Goal: Connect with others: Connect with others

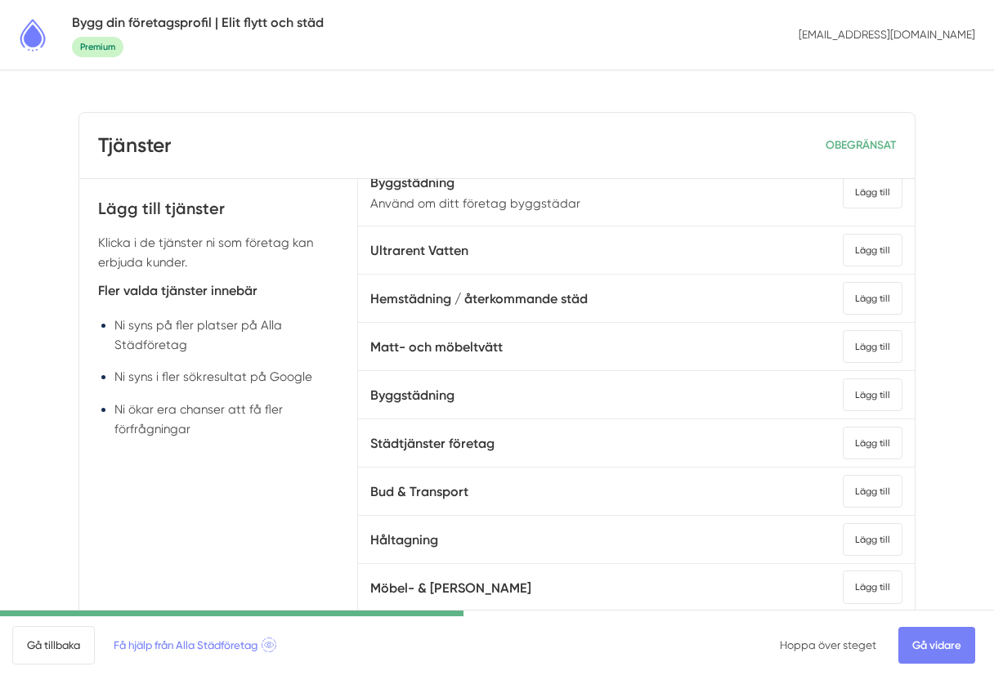
scroll to position [114, 0]
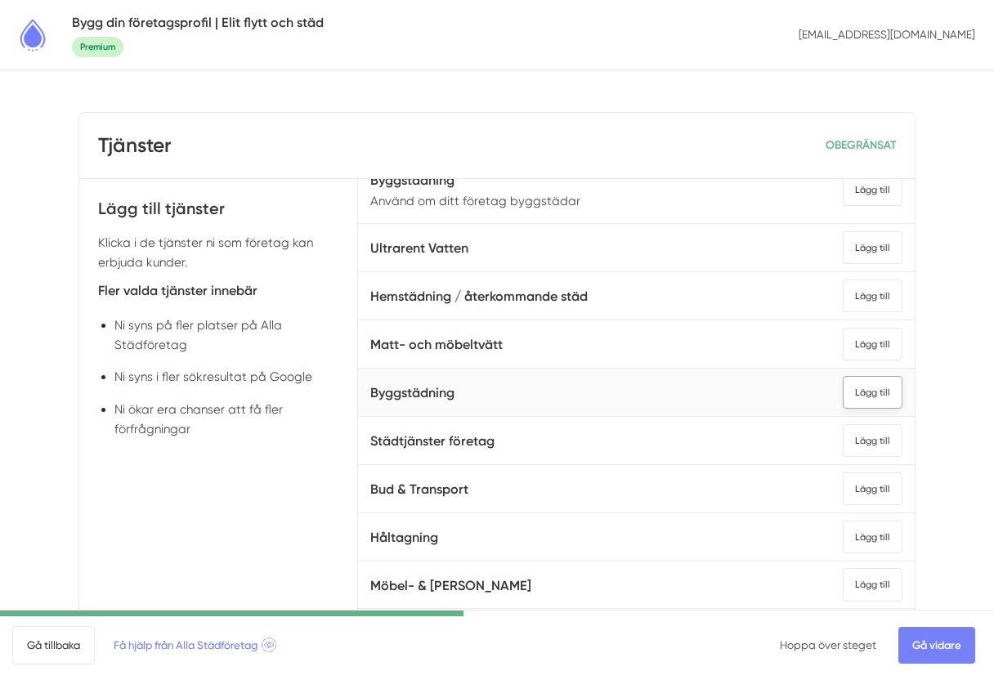
click at [875, 395] on div "Lägg till" at bounding box center [873, 392] width 60 height 33
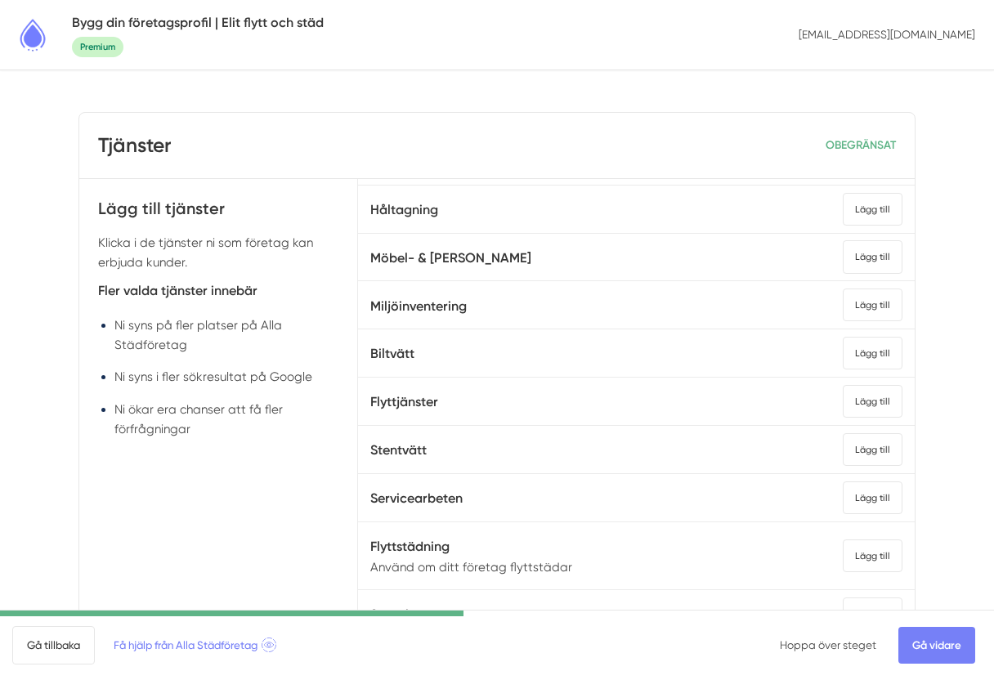
scroll to position [445, 0]
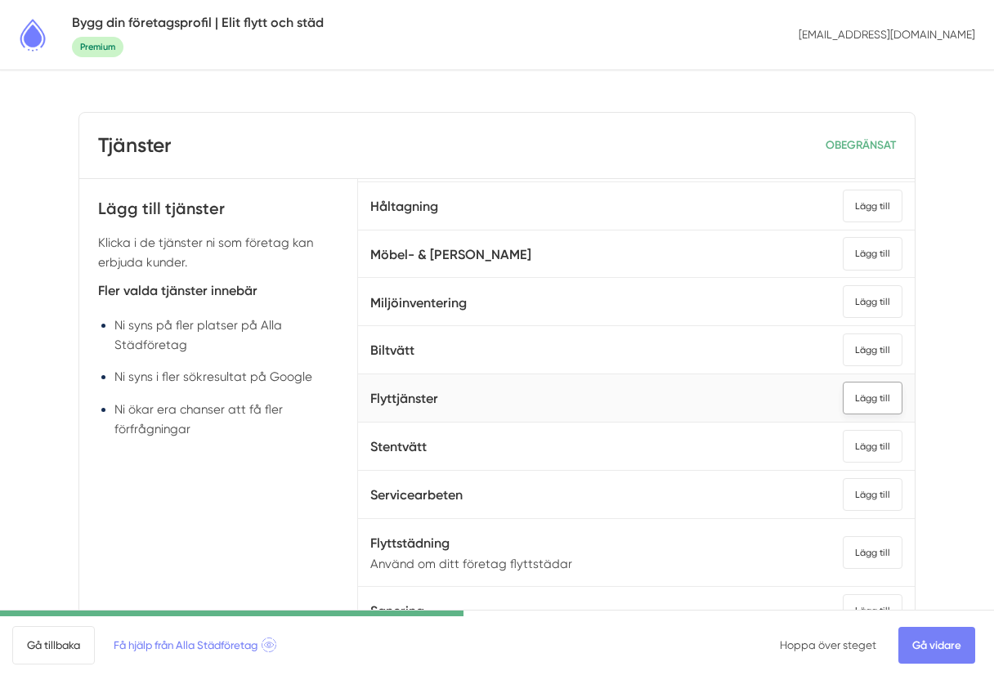
click at [879, 397] on div "Lägg till" at bounding box center [873, 398] width 60 height 33
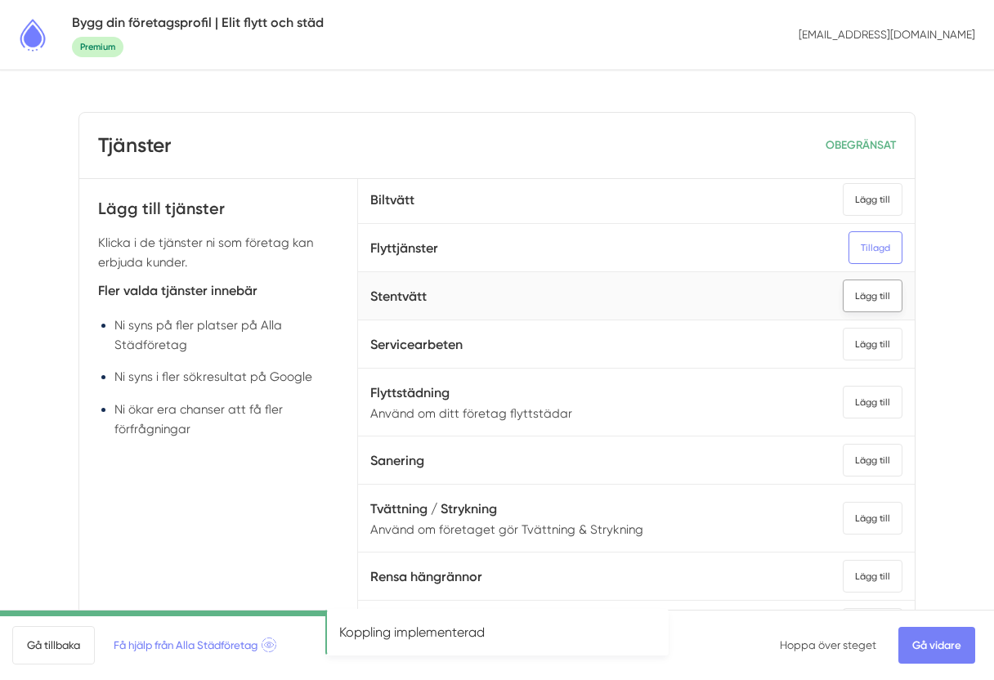
scroll to position [599, 0]
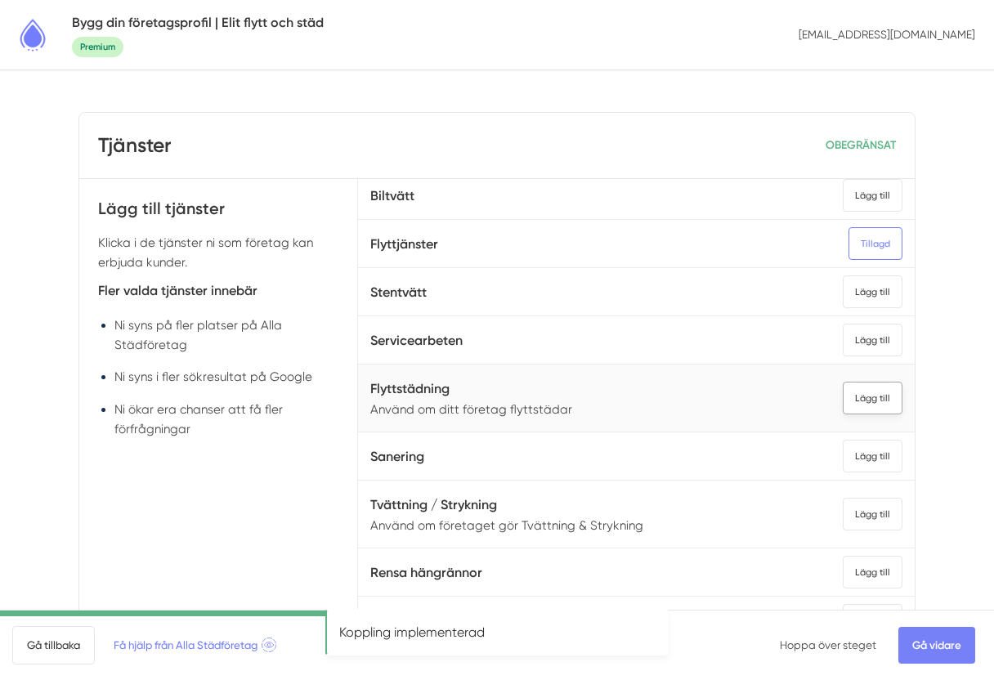
click at [869, 403] on div "Lägg till" at bounding box center [873, 398] width 60 height 33
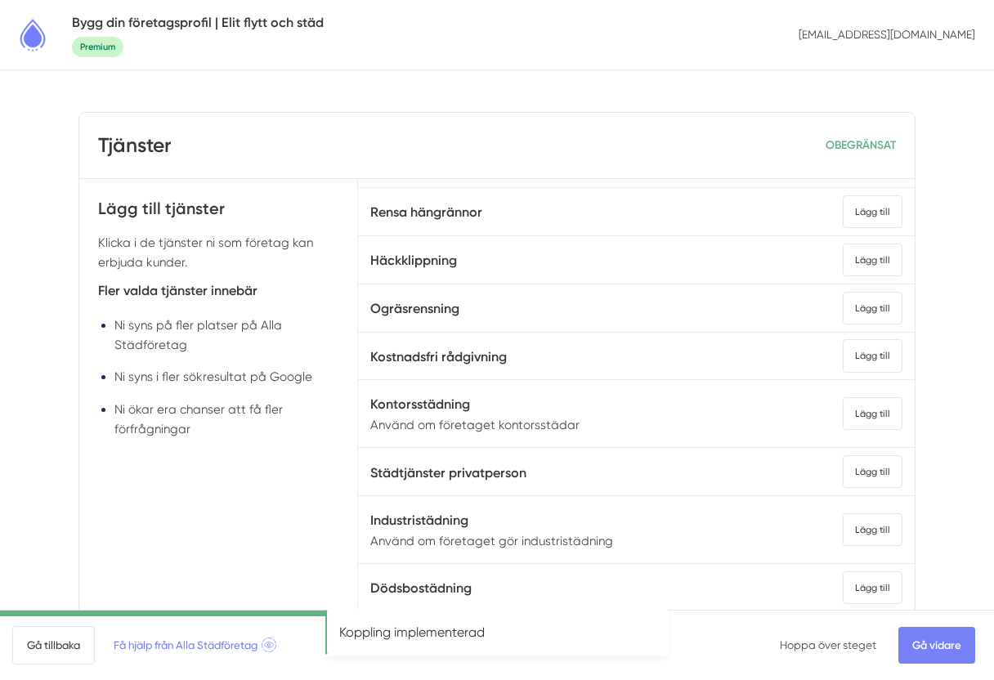
scroll to position [964, 0]
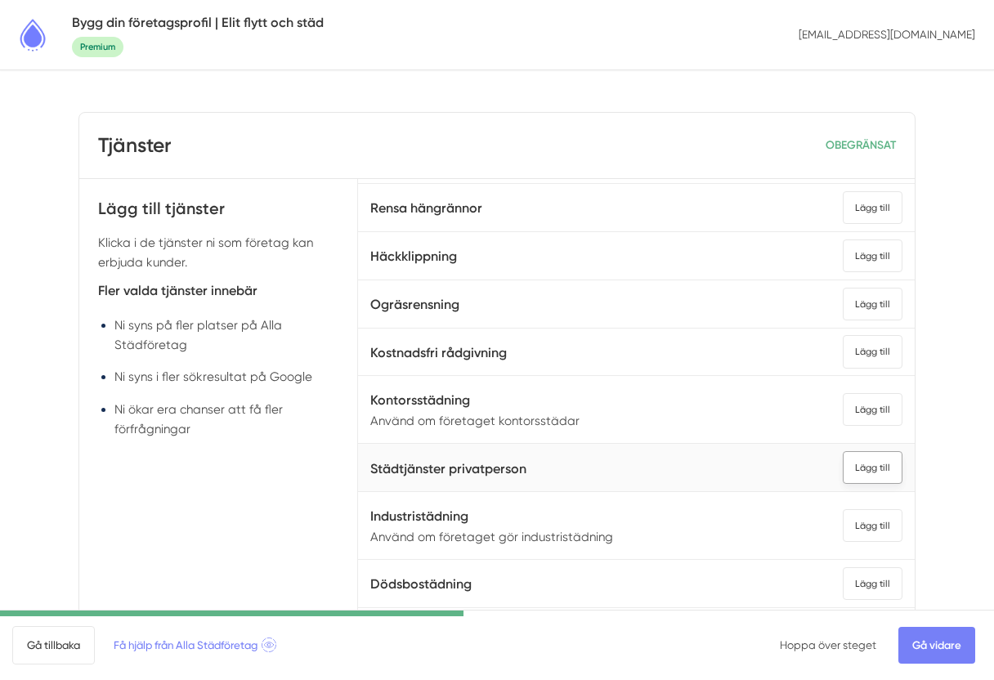
click at [867, 476] on div "Lägg till" at bounding box center [873, 467] width 60 height 33
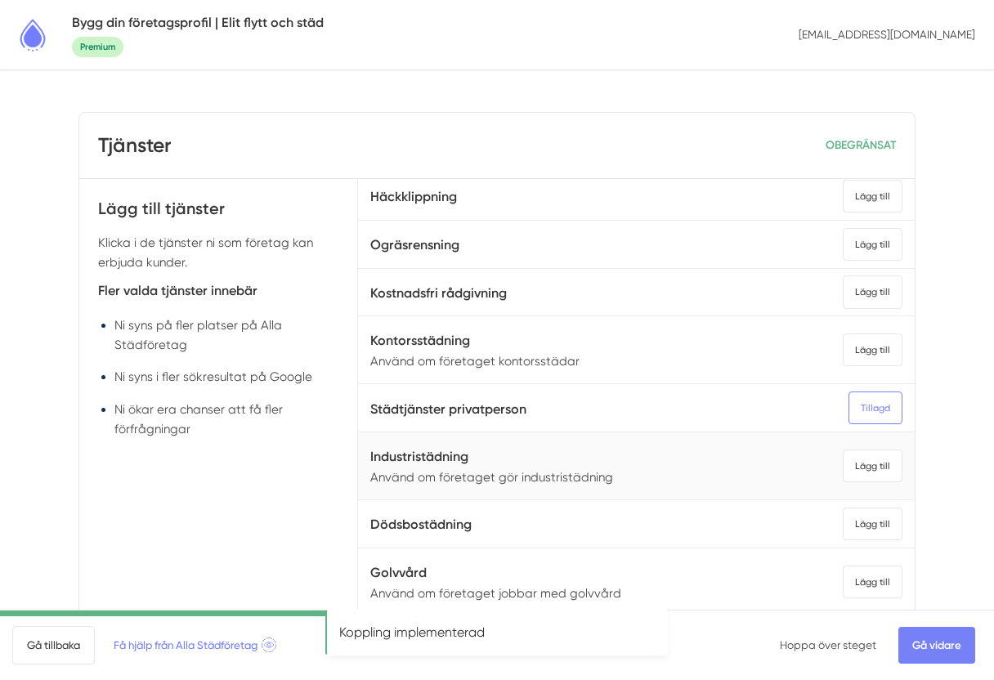
scroll to position [1036, 0]
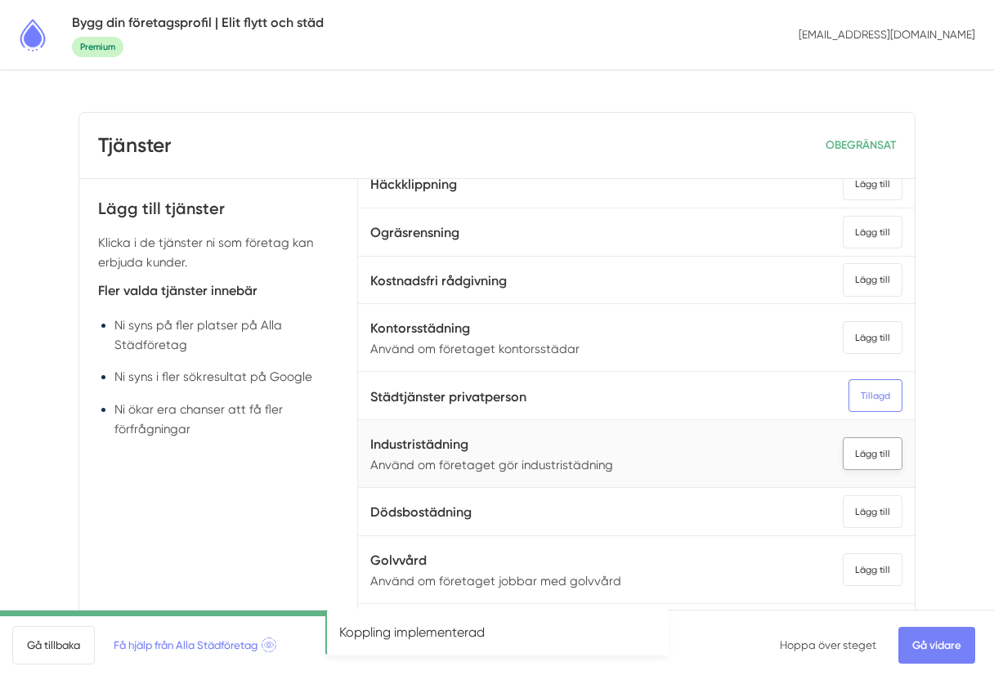
click at [876, 456] on div "Lägg till" at bounding box center [873, 453] width 60 height 33
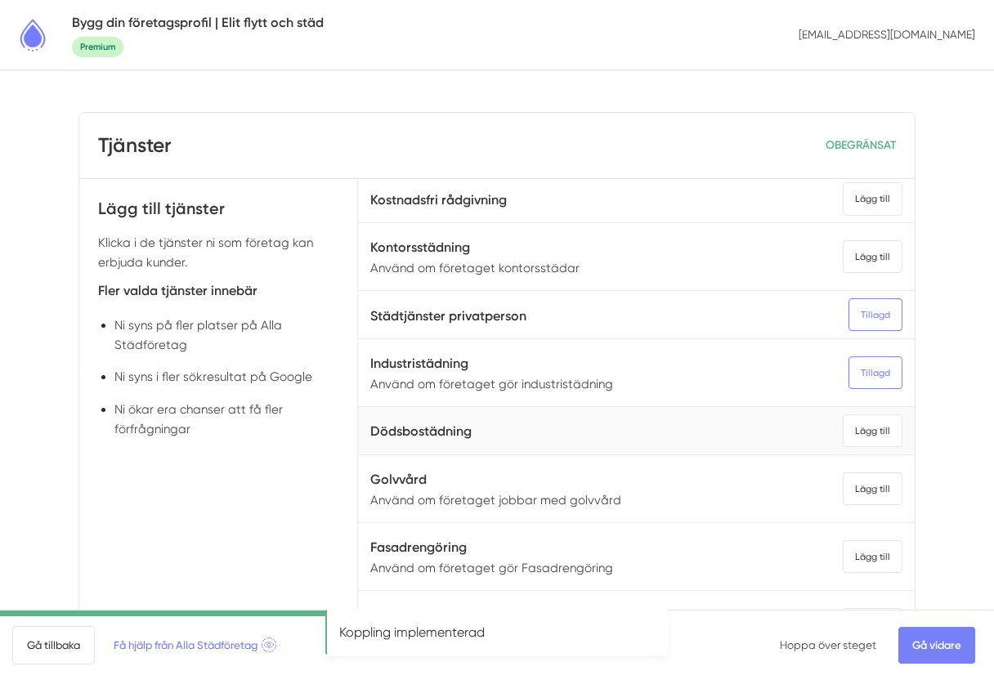
scroll to position [1129, 0]
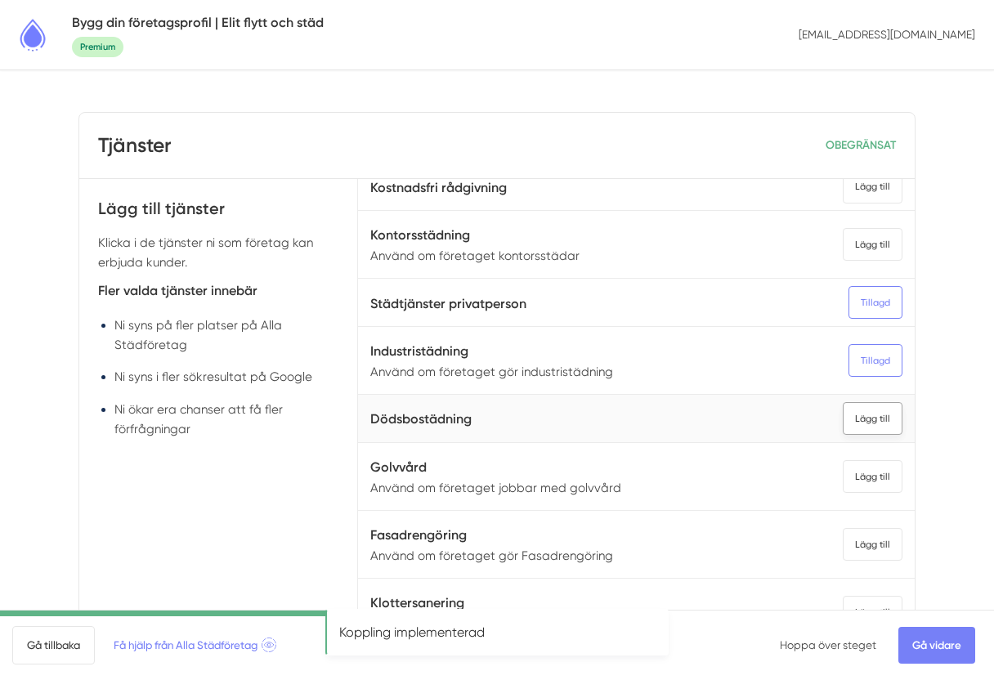
click at [877, 416] on div "Lägg till" at bounding box center [873, 418] width 60 height 33
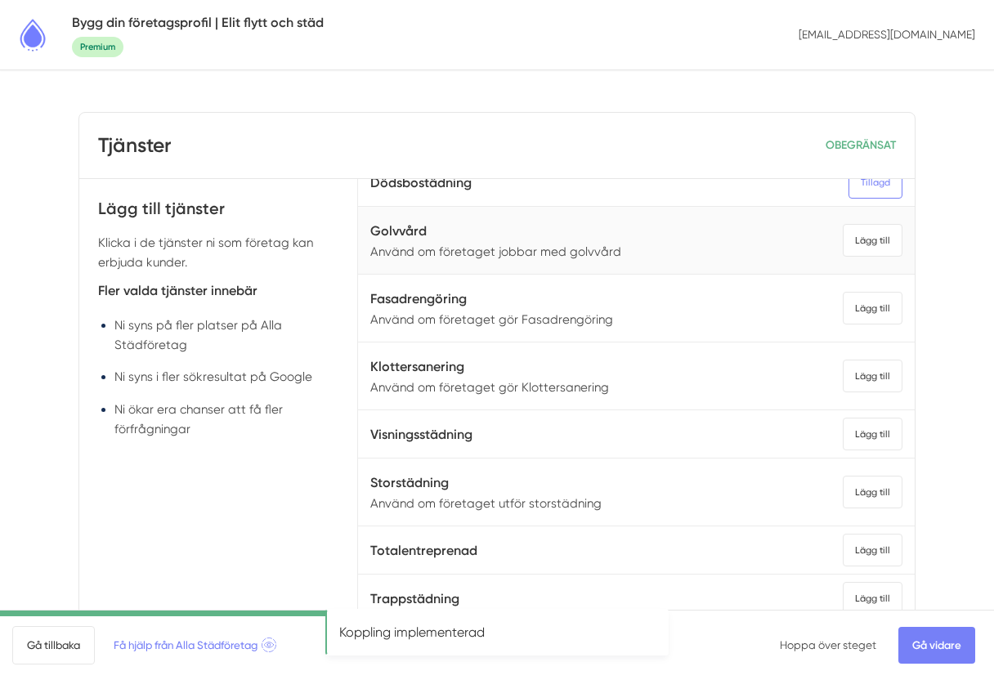
scroll to position [1404, 0]
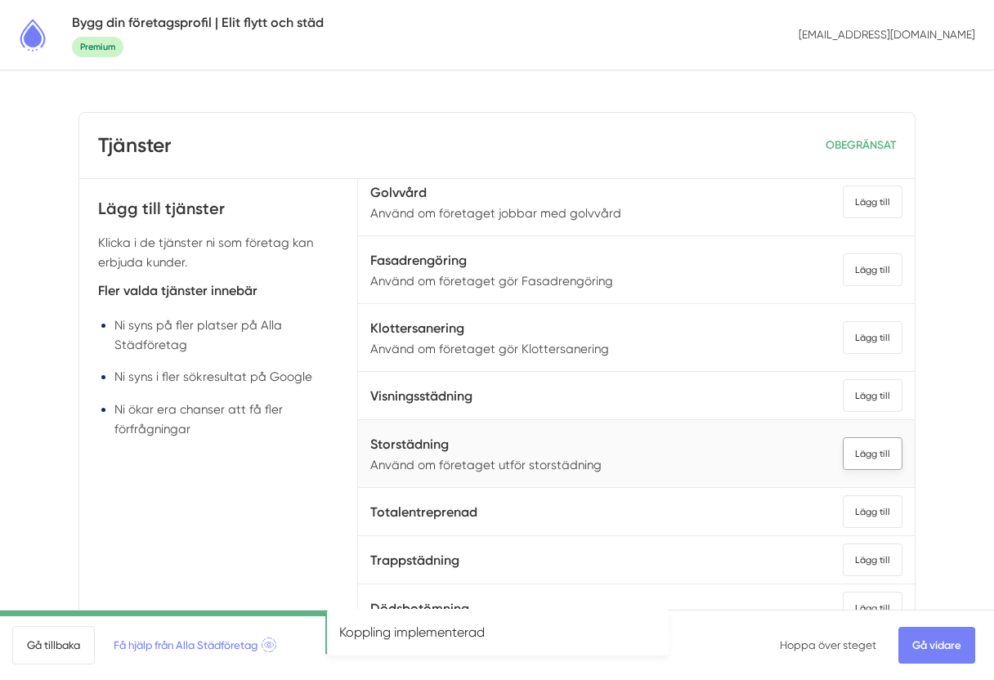
click at [881, 452] on div "Lägg till" at bounding box center [873, 453] width 60 height 33
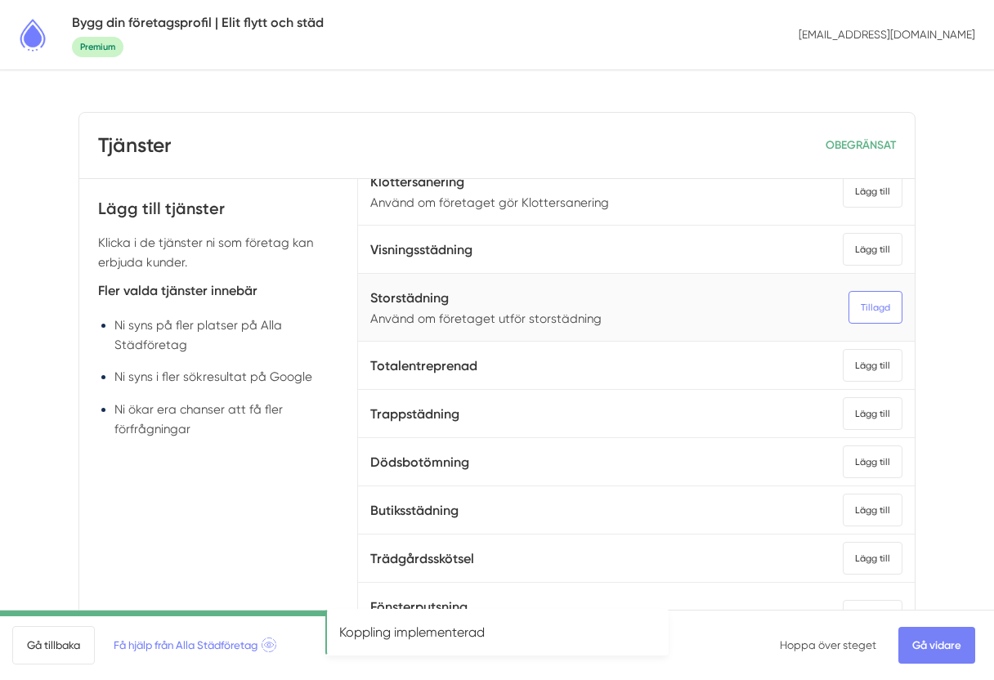
scroll to position [1558, 0]
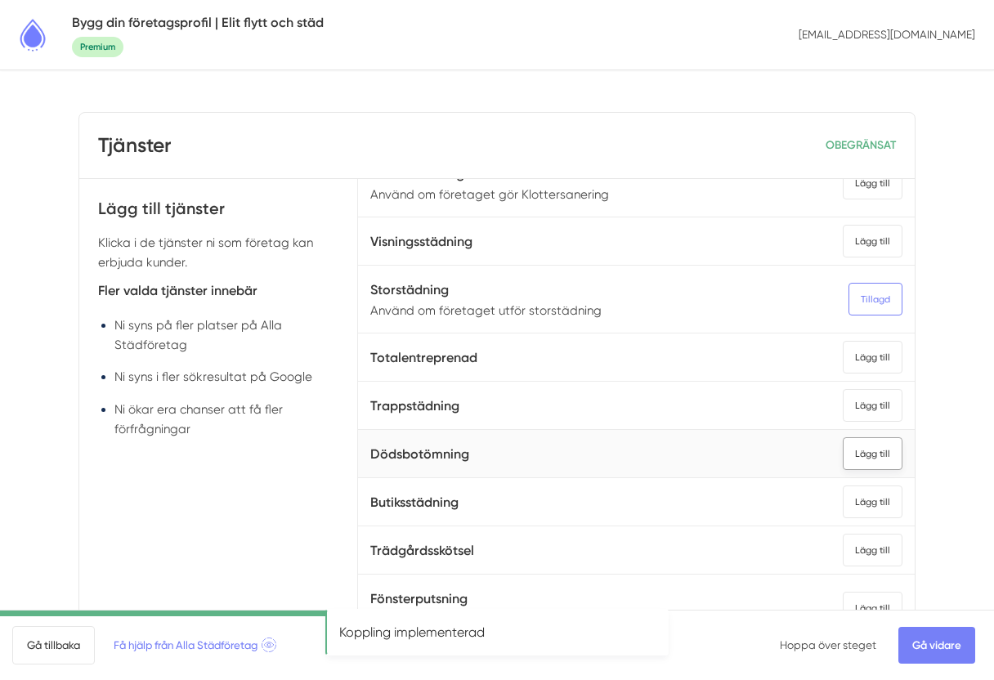
click at [888, 458] on div "Lägg till" at bounding box center [873, 453] width 60 height 33
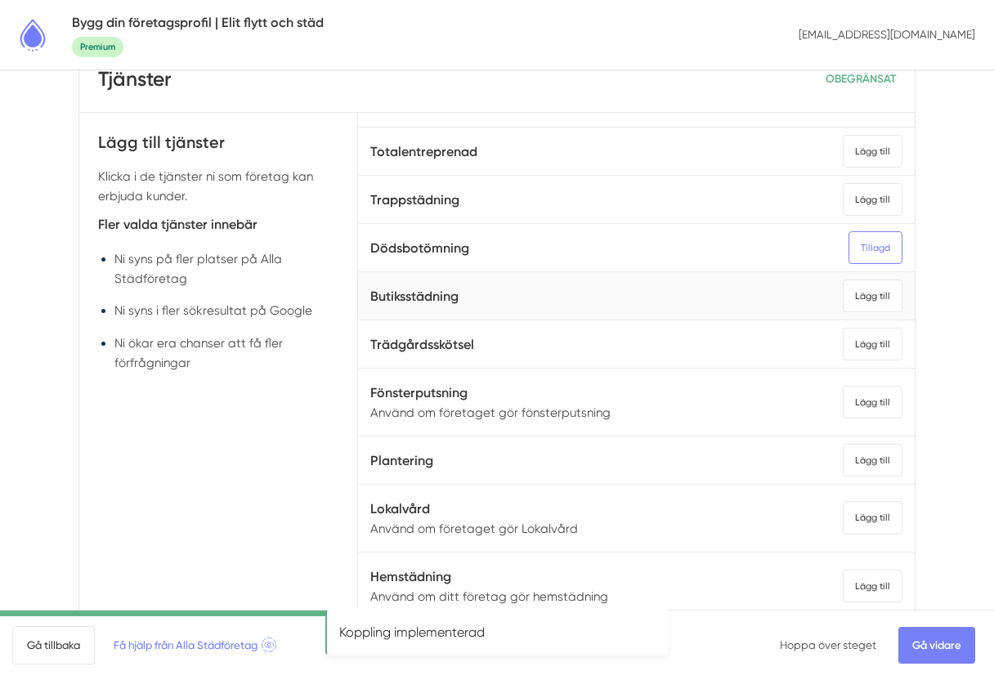
scroll to position [119, 0]
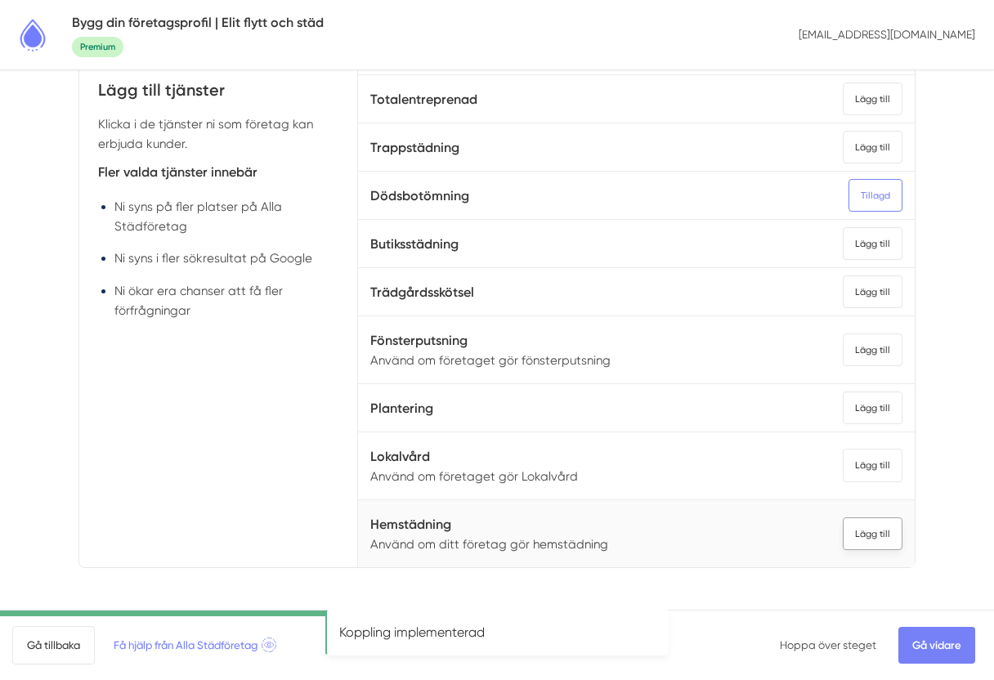
click at [885, 540] on div "Lägg till" at bounding box center [873, 534] width 60 height 33
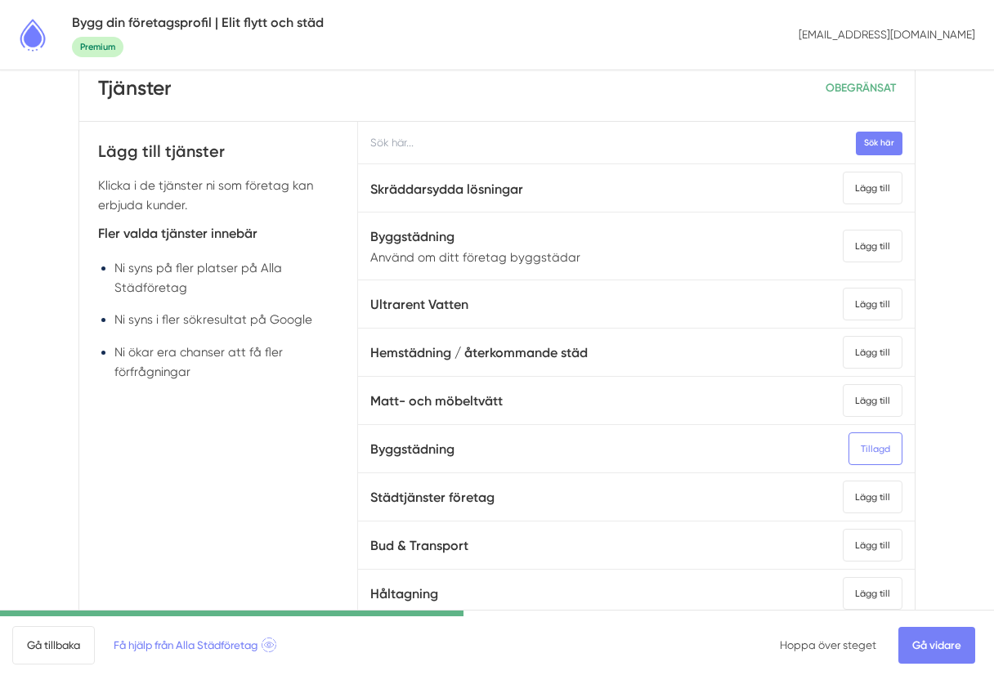
scroll to position [58, 0]
click at [878, 343] on div "Lägg till" at bounding box center [873, 351] width 60 height 33
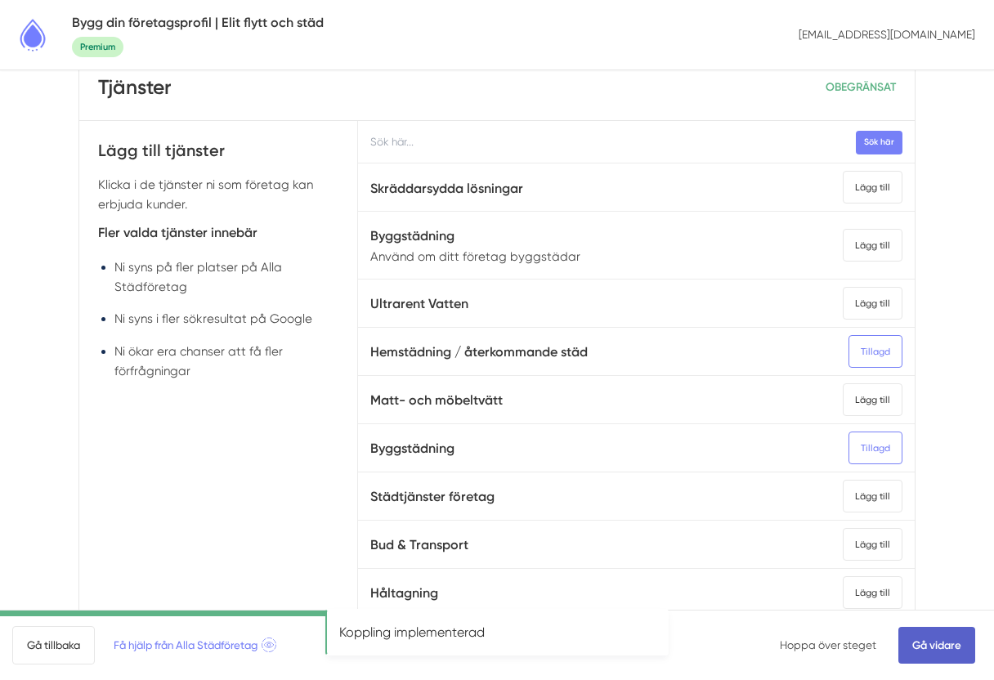
click at [941, 640] on link "Gå vidare" at bounding box center [937, 645] width 77 height 37
